Goal: Check status: Check status

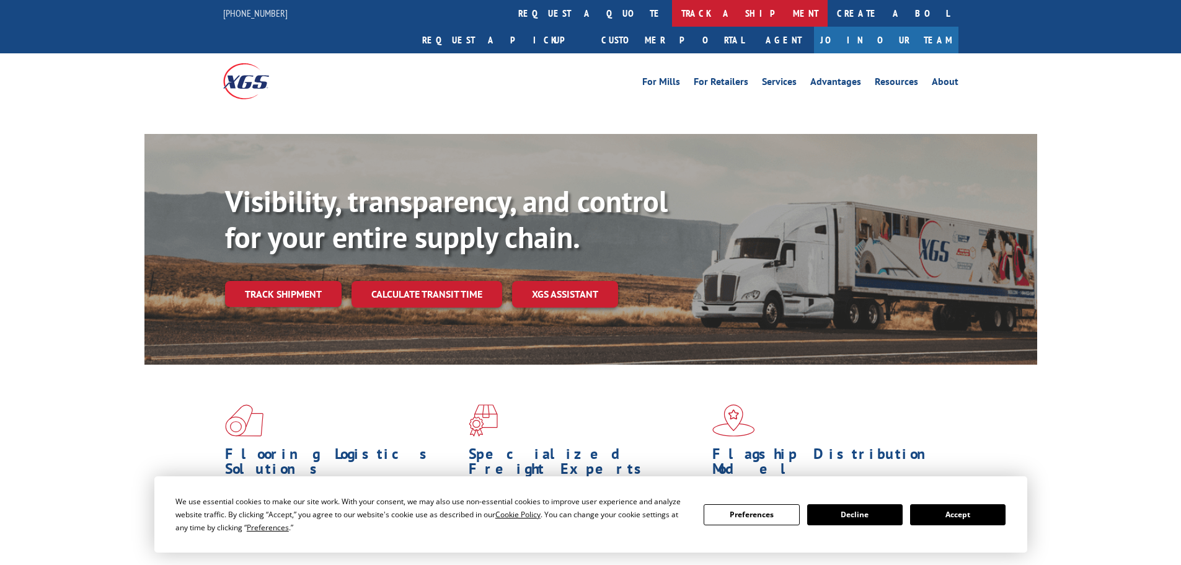
click at [672, 9] on link "track a shipment" at bounding box center [750, 13] width 156 height 27
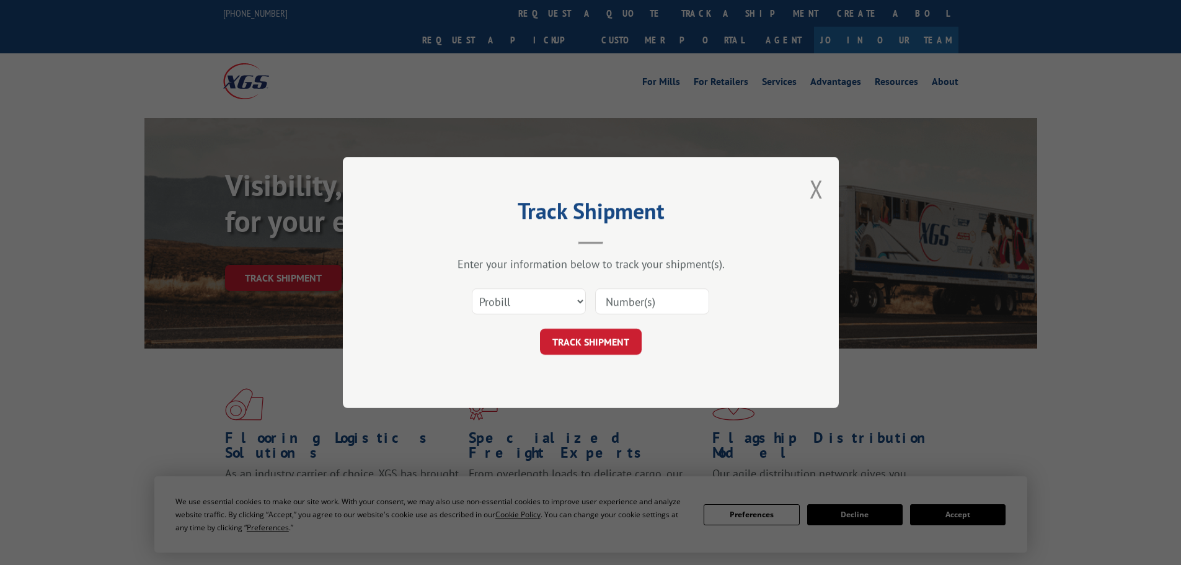
click at [534, 302] on select "Select category... Probill BOL PO" at bounding box center [529, 301] width 114 height 26
select select "po"
click at [472, 288] on select "Select category... Probill BOL PO" at bounding box center [529, 301] width 114 height 26
click at [618, 301] on input at bounding box center [652, 301] width 114 height 26
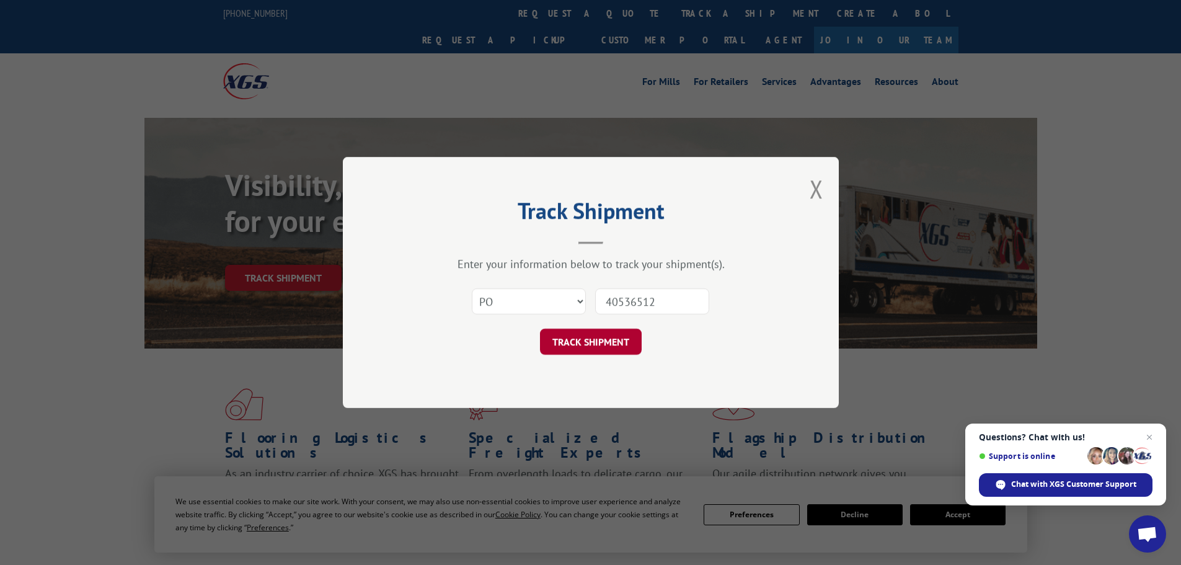
type input "40536512"
click at [595, 353] on button "TRACK SHIPMENT" at bounding box center [591, 342] width 102 height 26
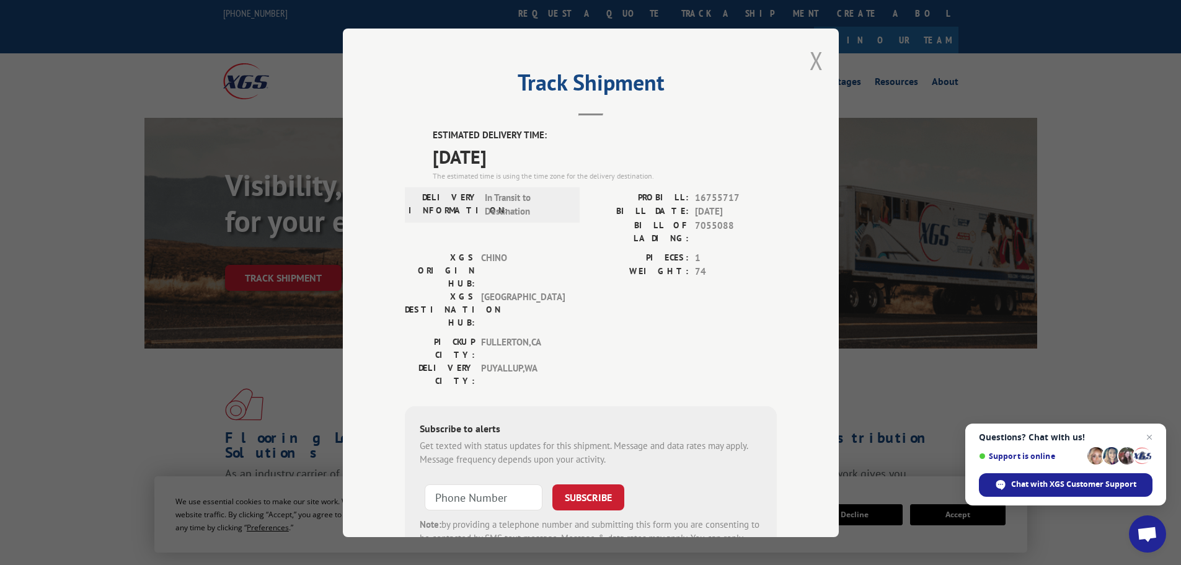
click at [810, 61] on button "Close modal" at bounding box center [817, 60] width 14 height 33
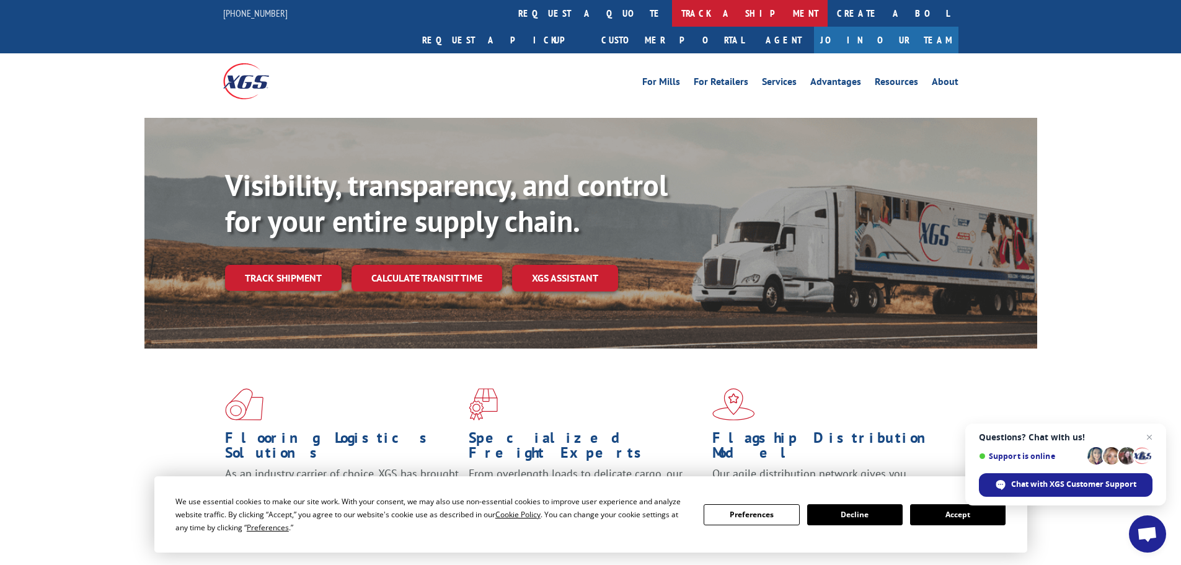
click at [672, 14] on link "track a shipment" at bounding box center [750, 13] width 156 height 27
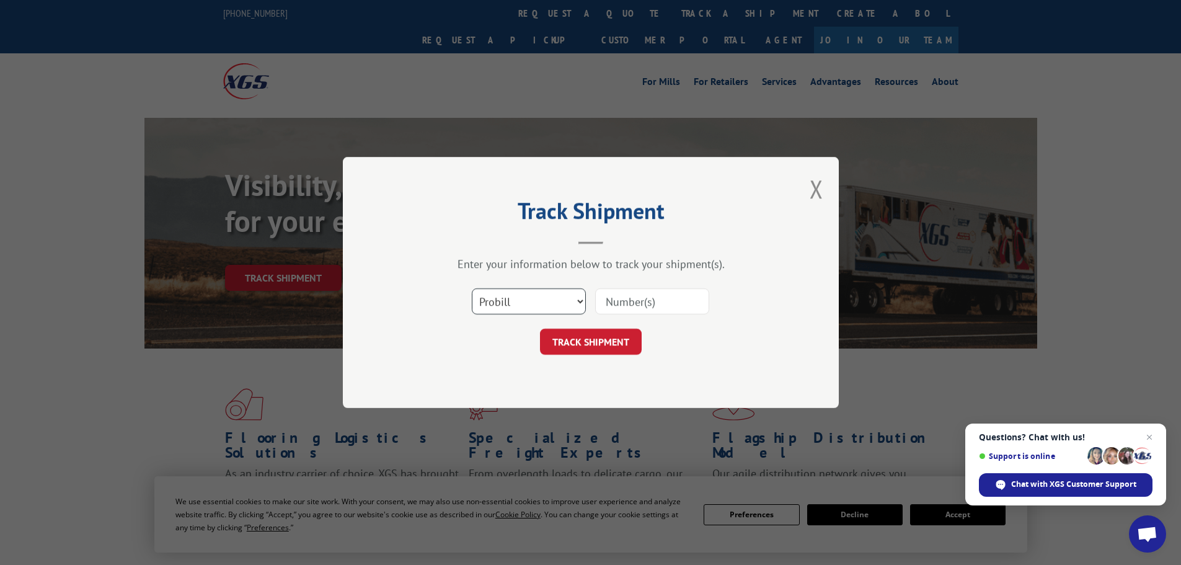
click at [549, 300] on select "Select category... Probill BOL PO" at bounding box center [529, 301] width 114 height 26
select select "po"
click at [472, 288] on select "Select category... Probill BOL PO" at bounding box center [529, 301] width 114 height 26
click at [638, 300] on input at bounding box center [652, 301] width 114 height 26
type input "40536371"
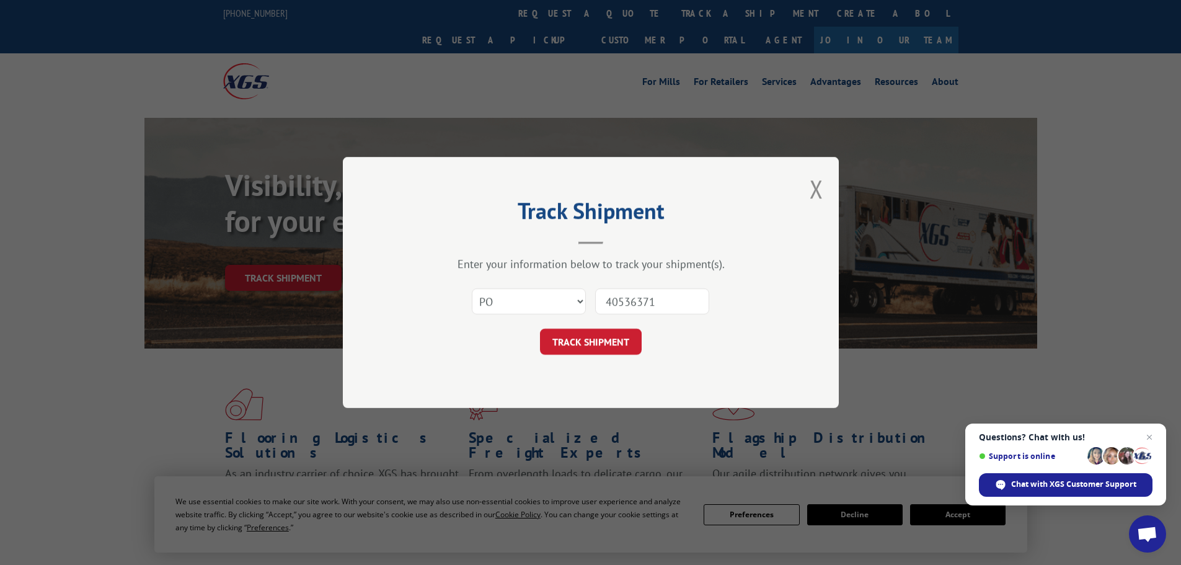
click at [540, 329] on button "TRACK SHIPMENT" at bounding box center [591, 342] width 102 height 26
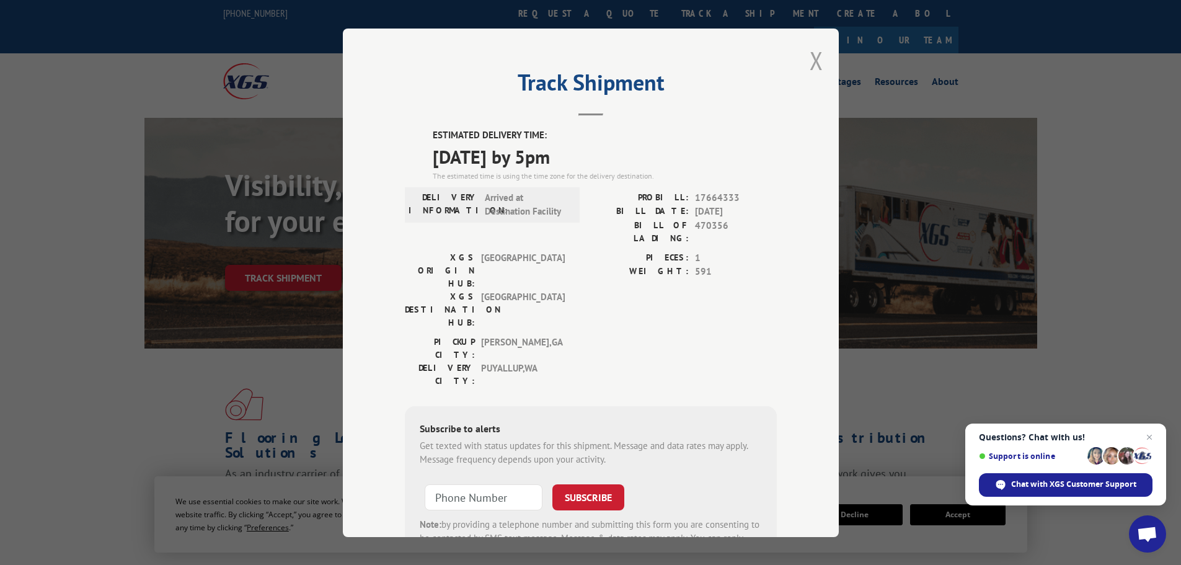
click at [811, 63] on button "Close modal" at bounding box center [817, 60] width 14 height 33
